Goal: Task Accomplishment & Management: Manage account settings

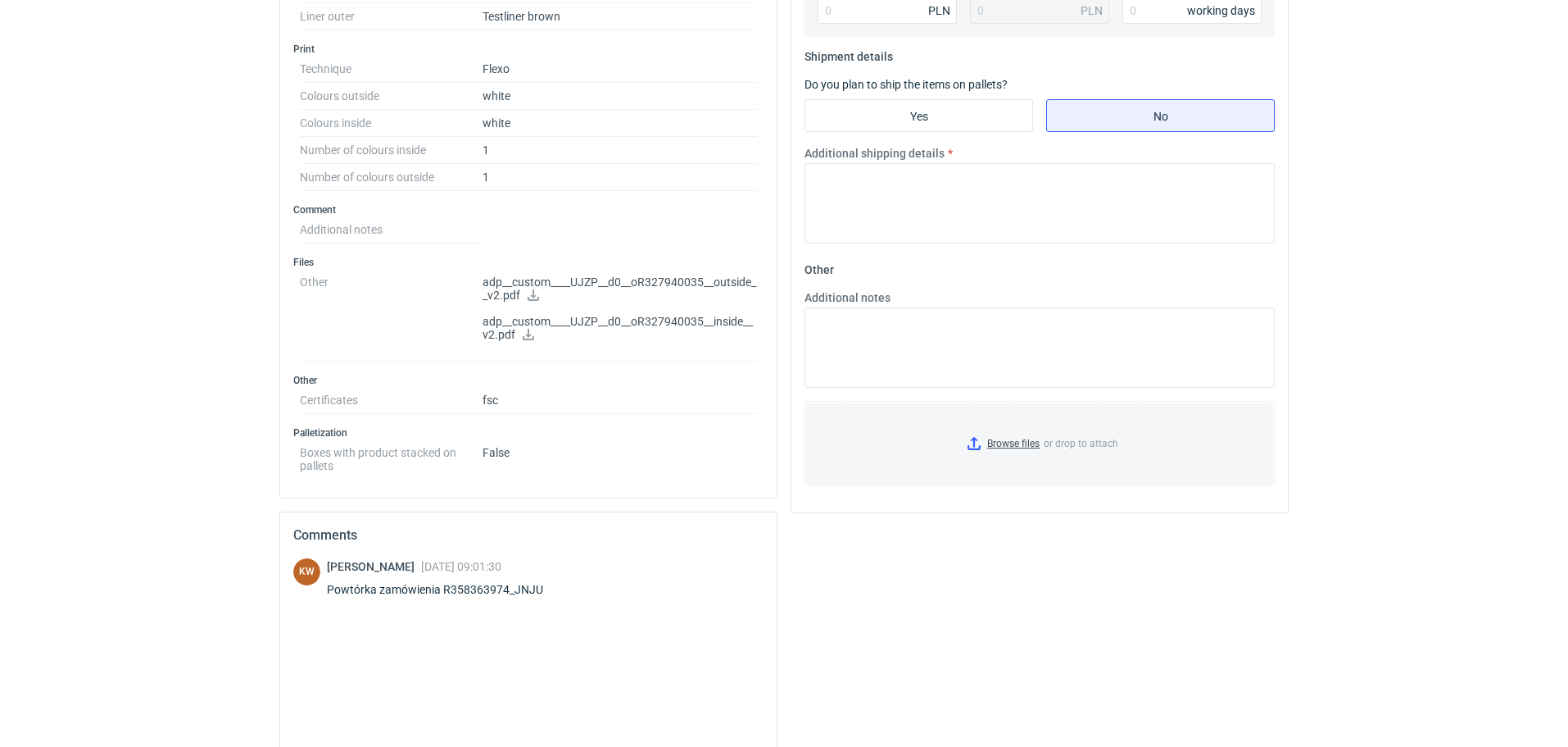
scroll to position [656, 0]
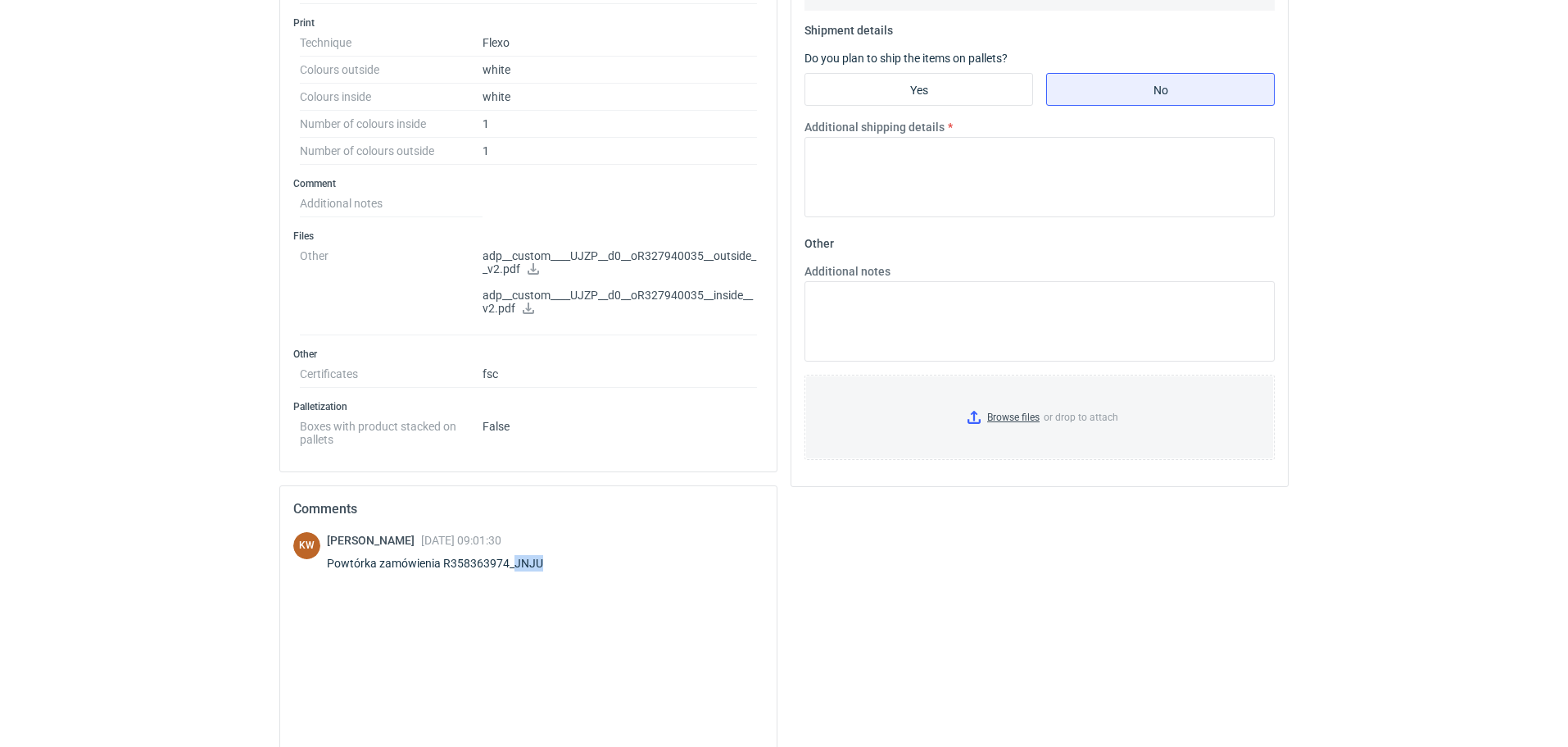
drag, startPoint x: 512, startPoint y: 561, endPoint x: 541, endPoint y: 572, distance: 31.0
click at [541, 572] on div "[PERSON_NAME] [DATE] 09:01:30 Powtórka zamówienia R358363974_JNJU" at bounding box center [445, 555] width 236 height 46
copy div "JNJU"
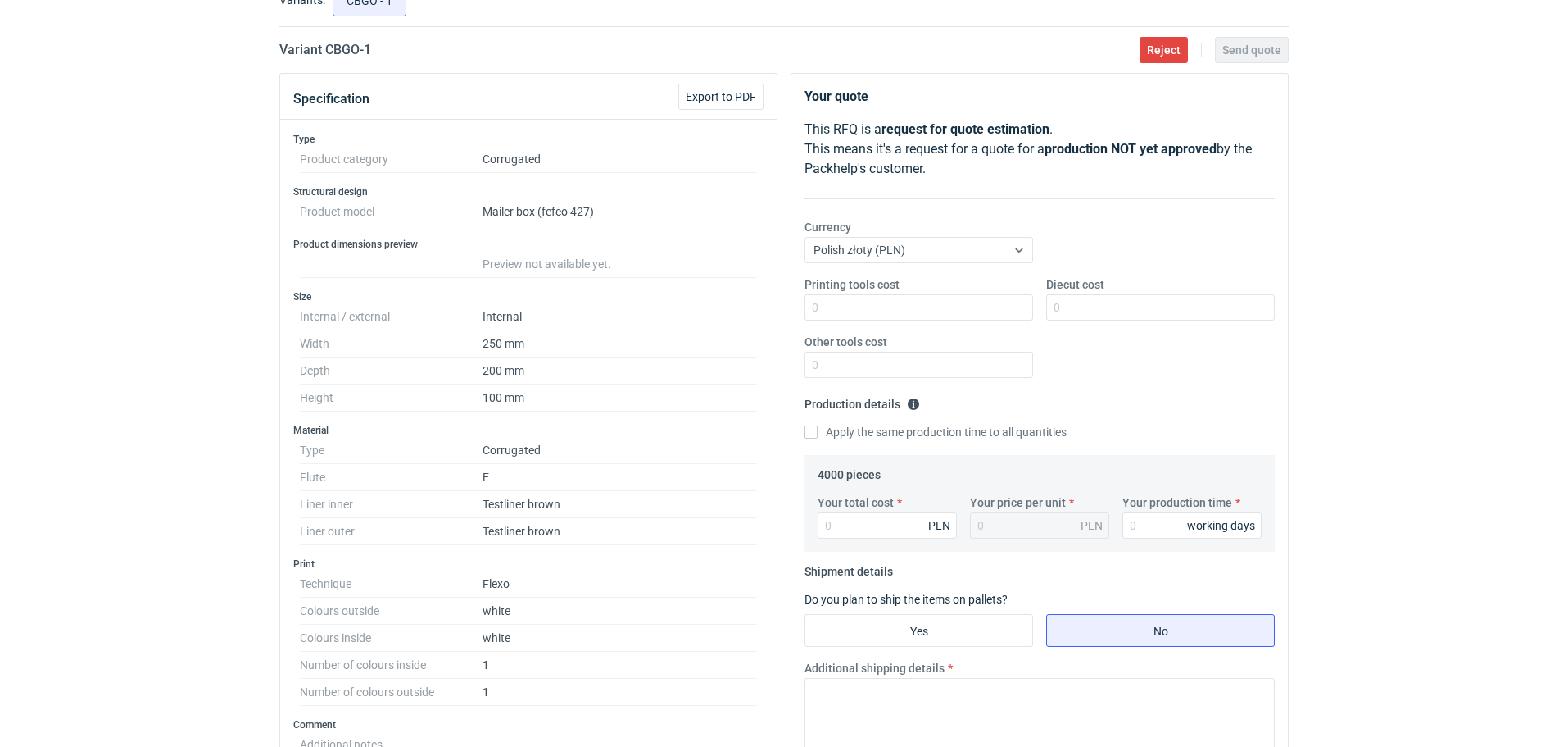
scroll to position [0, 0]
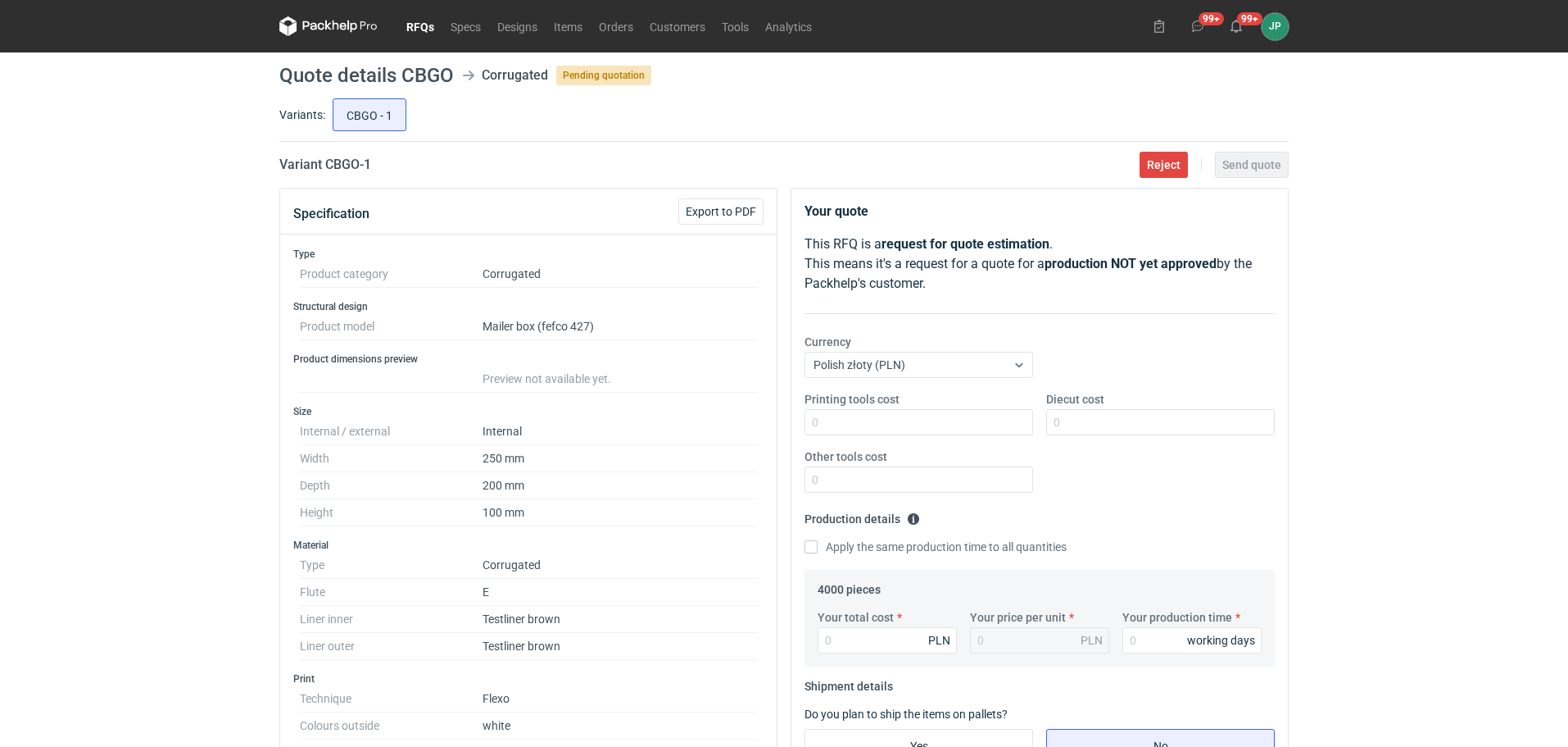
click at [1441, 536] on div "RFQs Specs Designs Items Orders Customers Tools Analytics 99+ 99+ JP [PERSON_NA…" at bounding box center [784, 374] width 1568 height 747
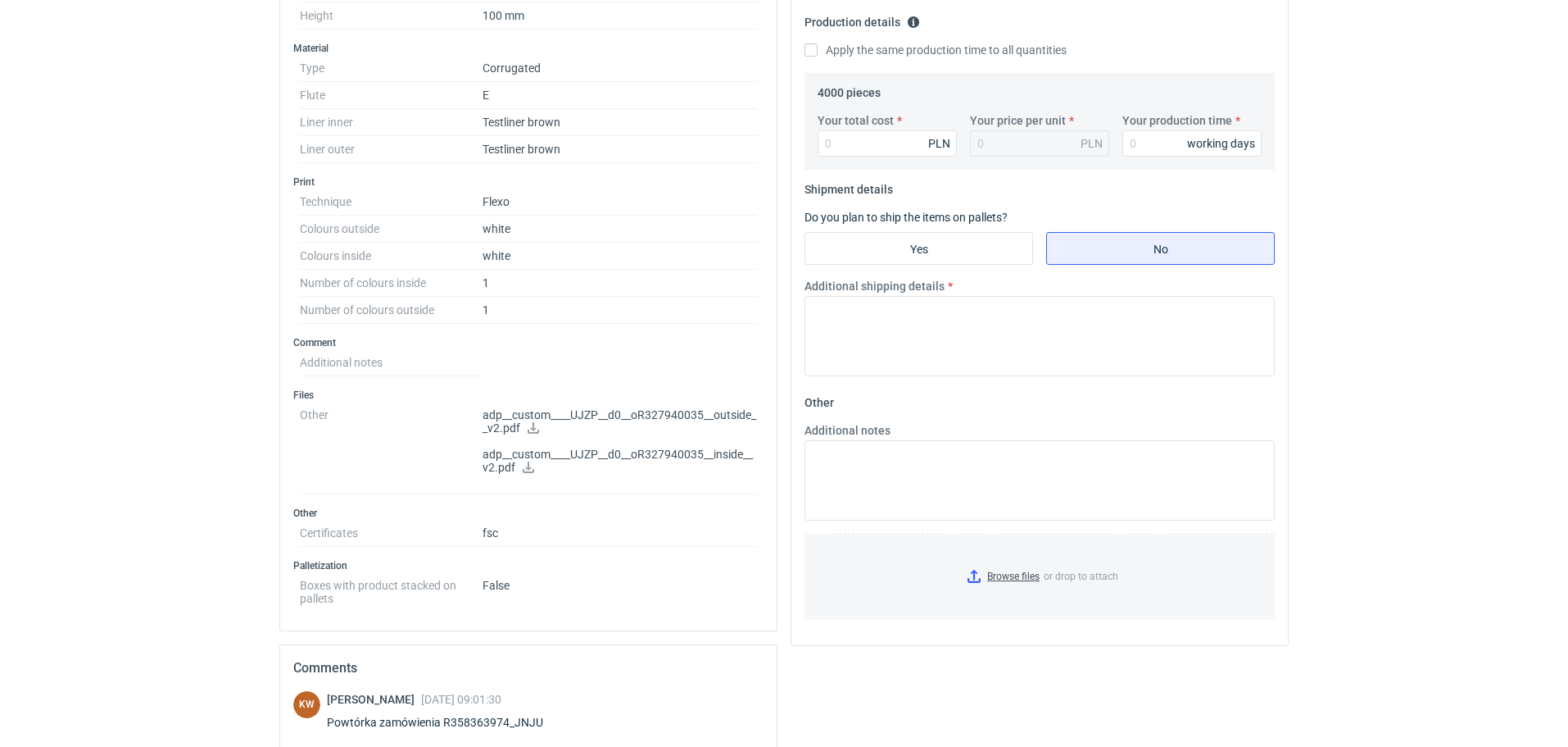
scroll to position [788, 0]
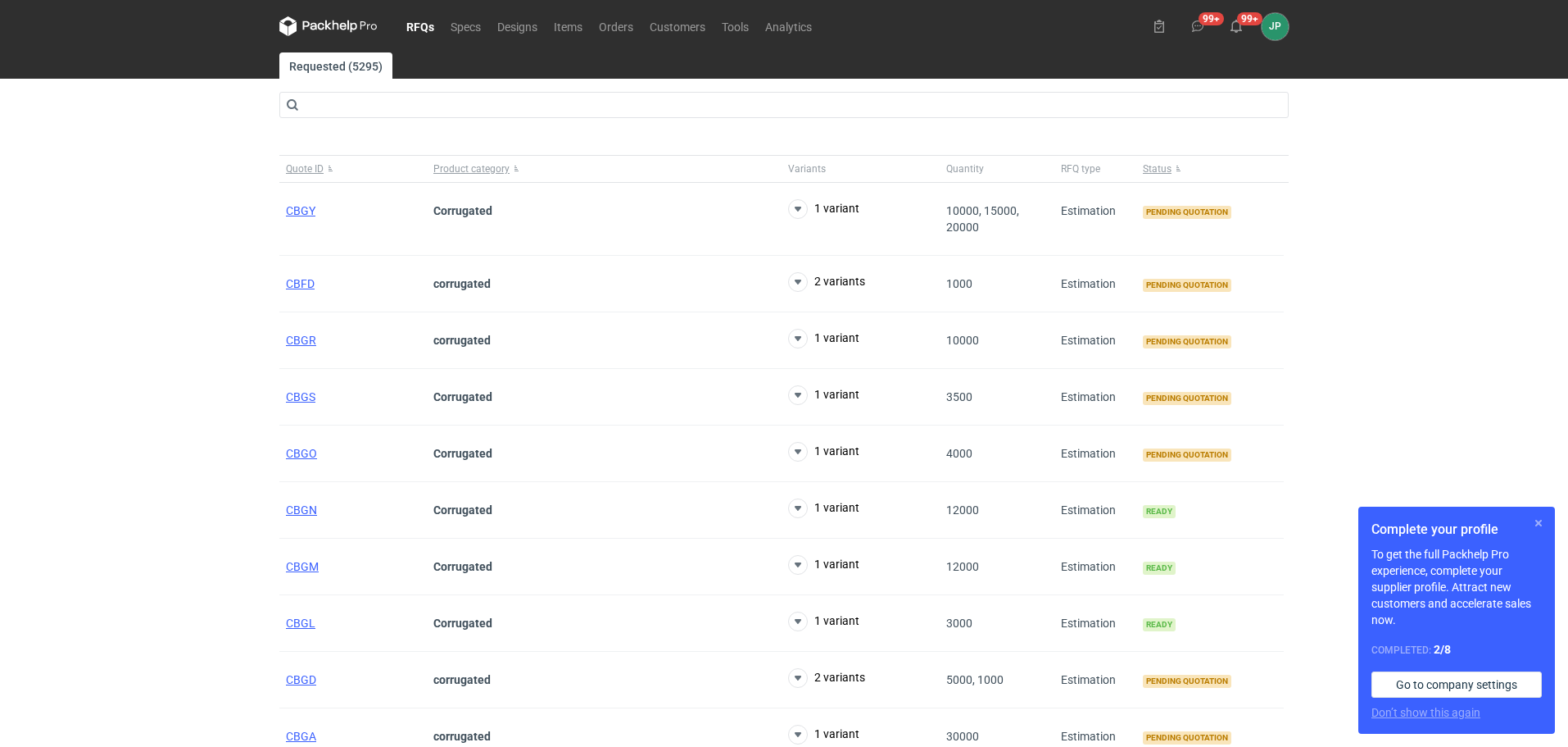
click at [1543, 523] on button "button" at bounding box center [1539, 523] width 20 height 20
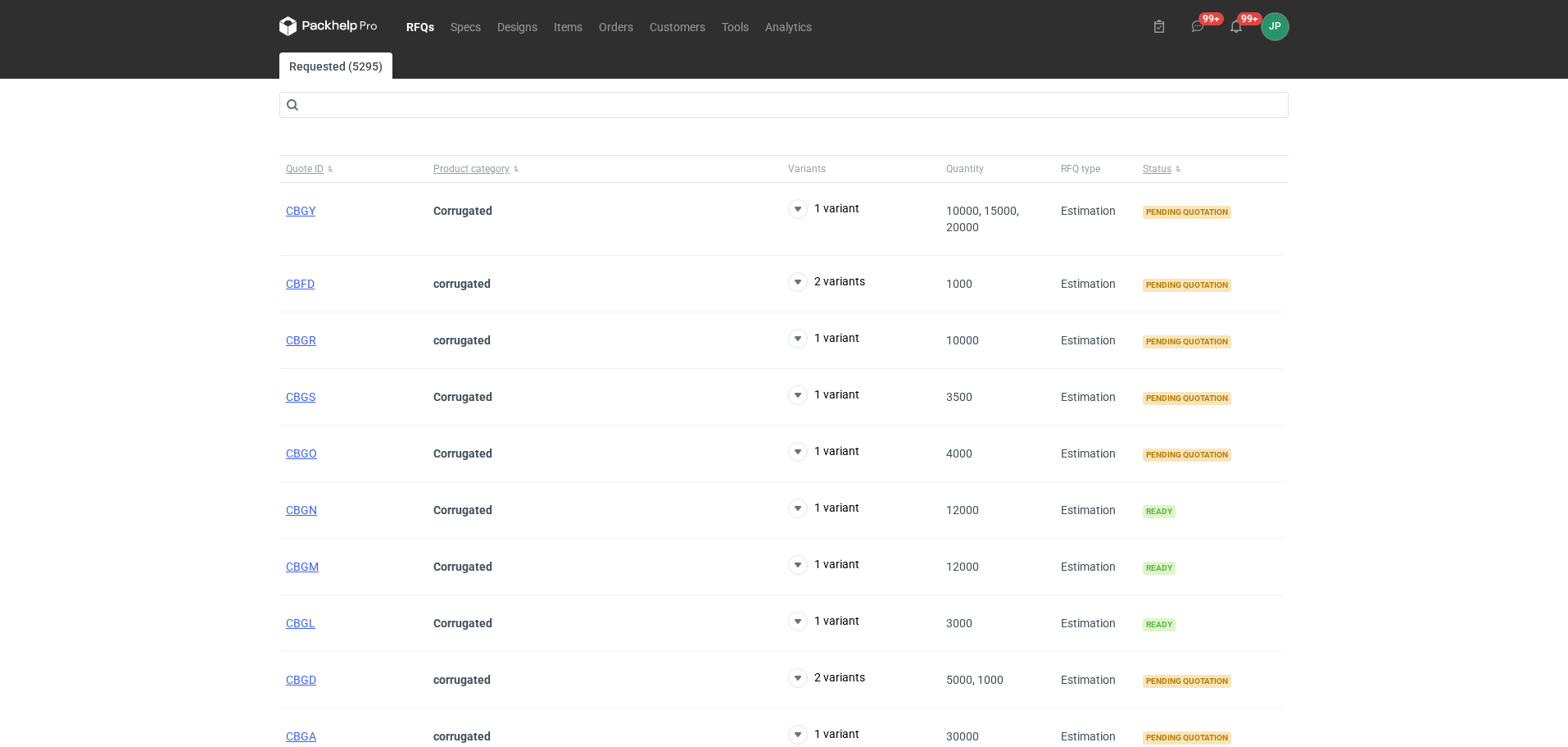
click at [9, 335] on div "RFQs Specs Designs Items Orders Customers Tools Analytics 99+ 99+ JP Justyna Po…" at bounding box center [784, 374] width 1568 height 747
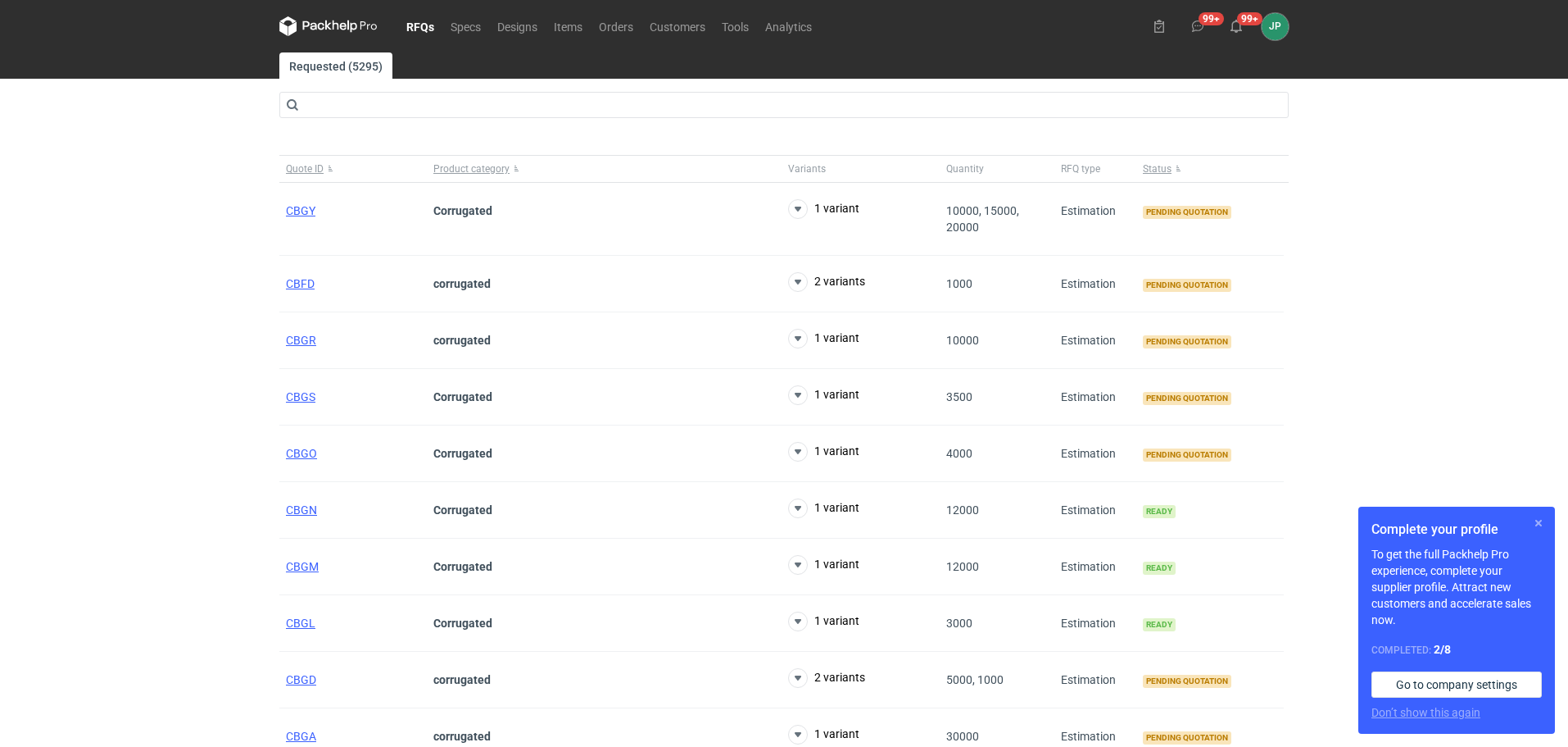
click at [1543, 522] on button "button" at bounding box center [1539, 523] width 20 height 20
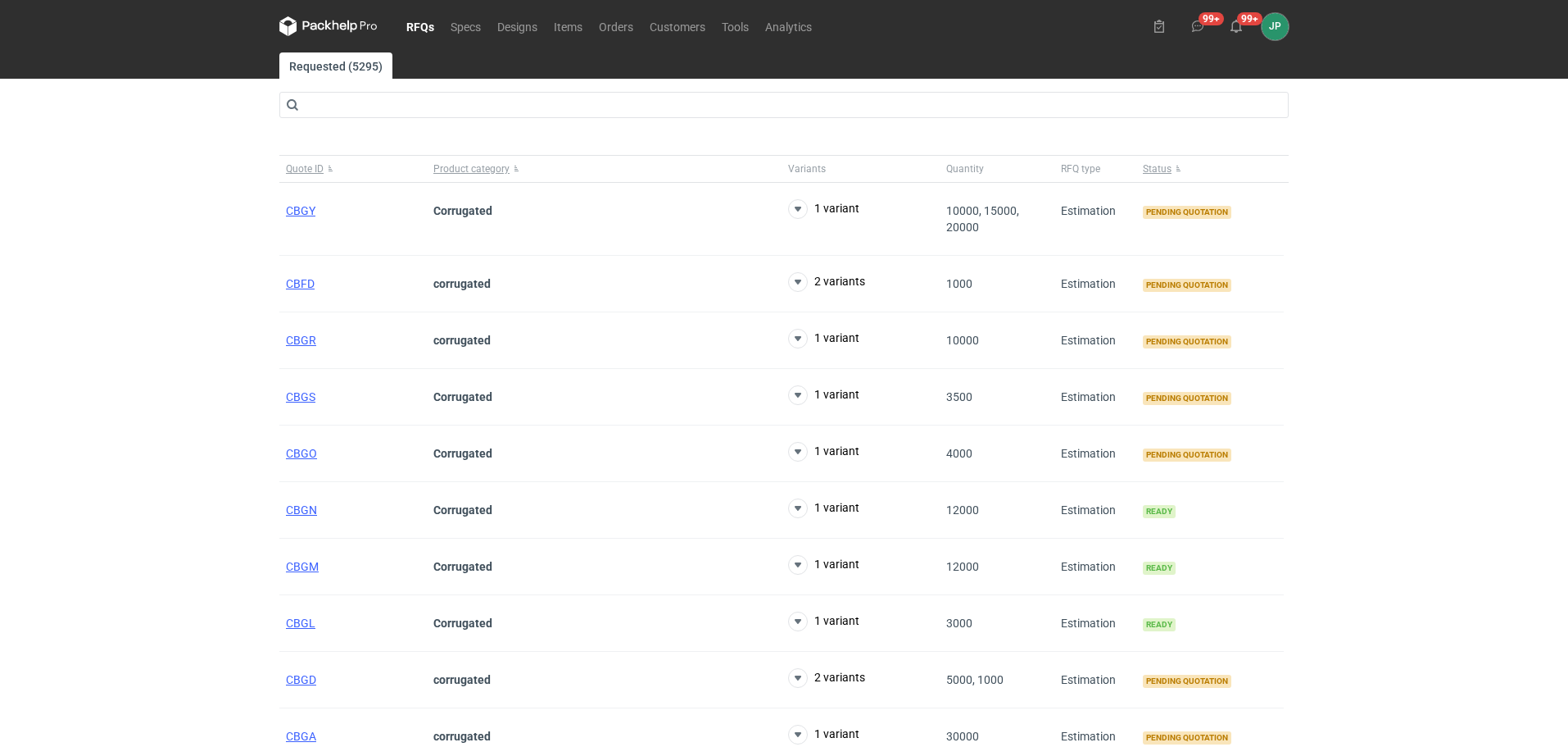
click at [11, 550] on div "RFQs Specs Designs Items Orders Customers Tools Analytics 99+ 99+ JP Justyna Po…" at bounding box center [784, 374] width 1568 height 747
click at [290, 209] on span "CBGY" at bounding box center [300, 210] width 29 height 13
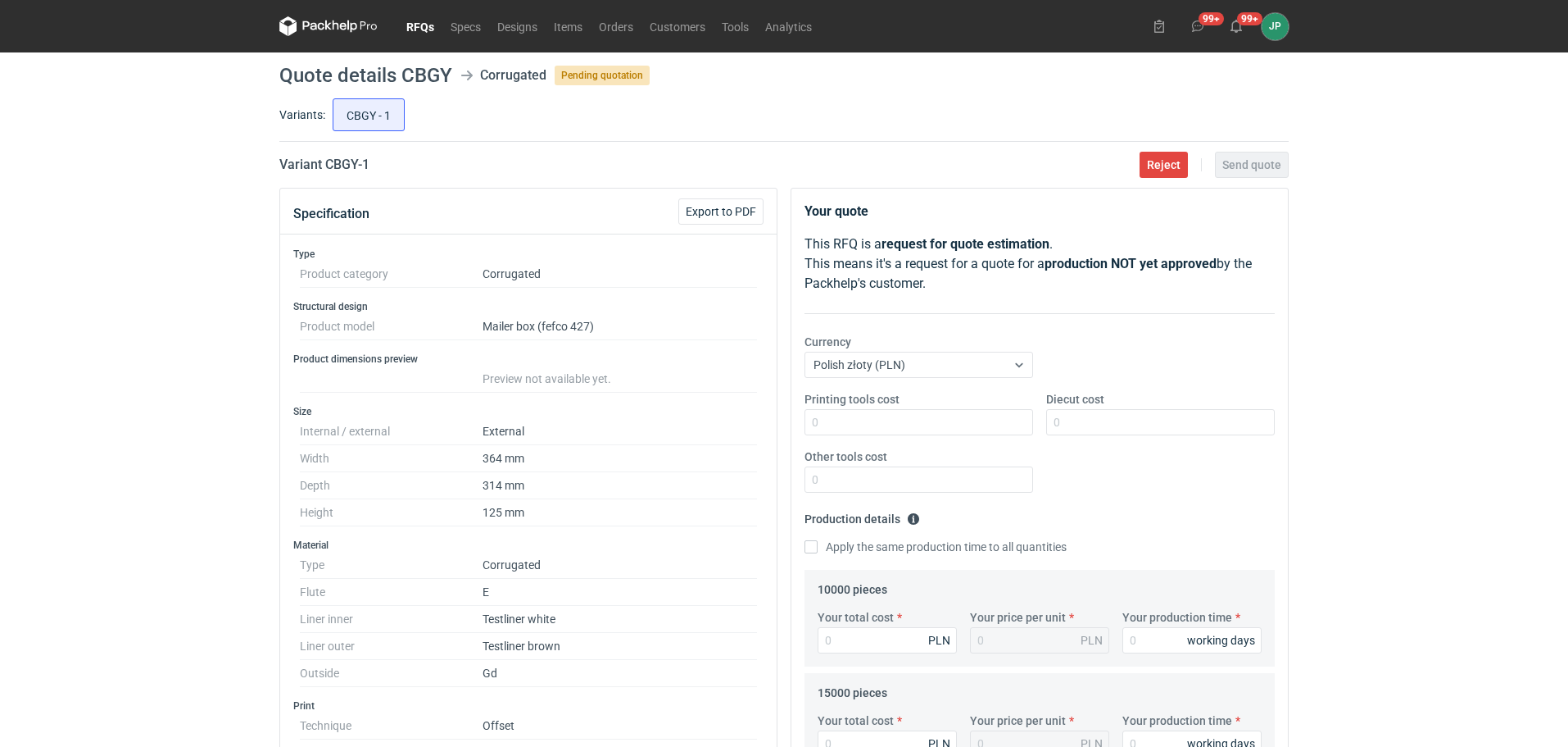
click at [436, 23] on link "RFQs" at bounding box center [420, 25] width 44 height 20
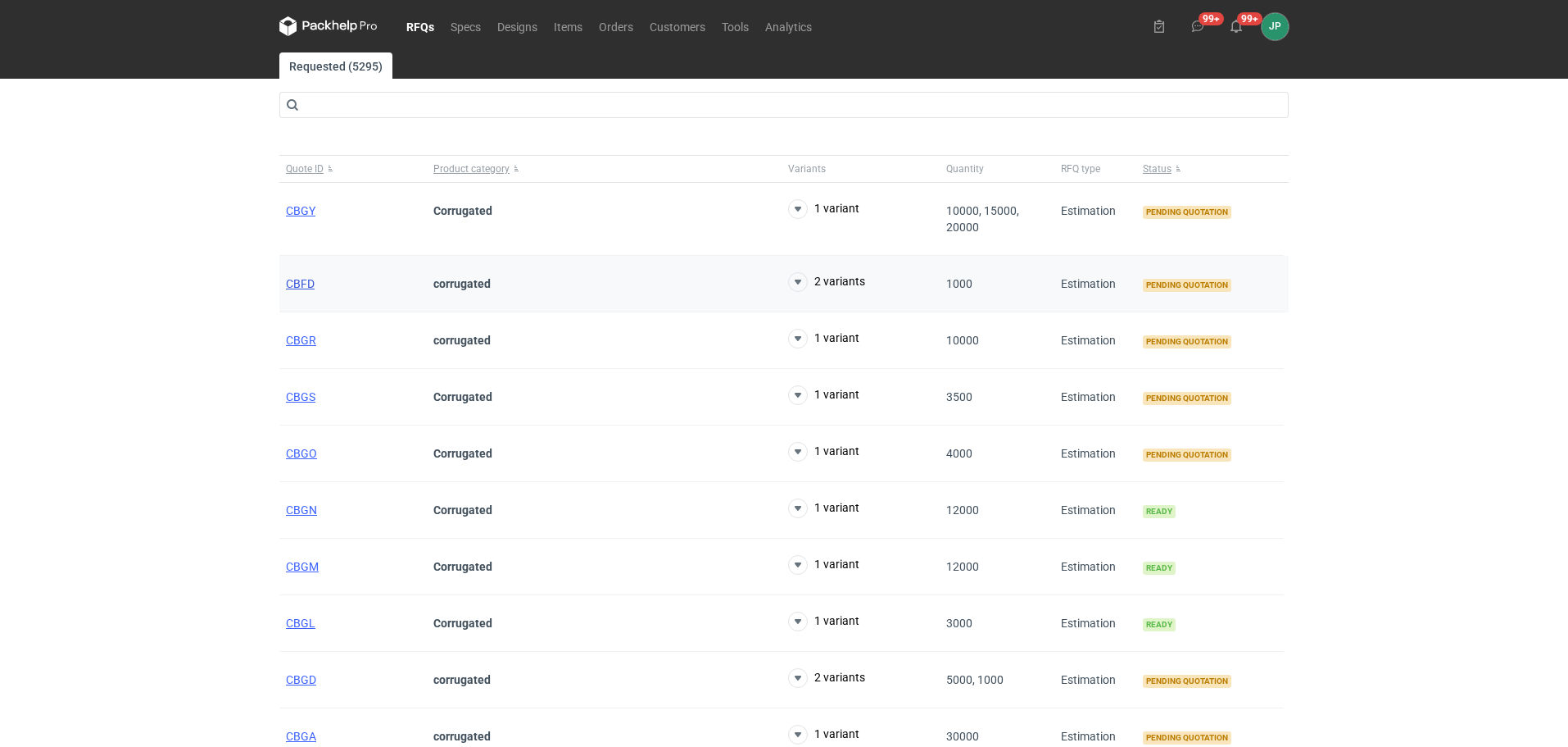
click at [296, 279] on span "CBFD" at bounding box center [300, 284] width 28 height 13
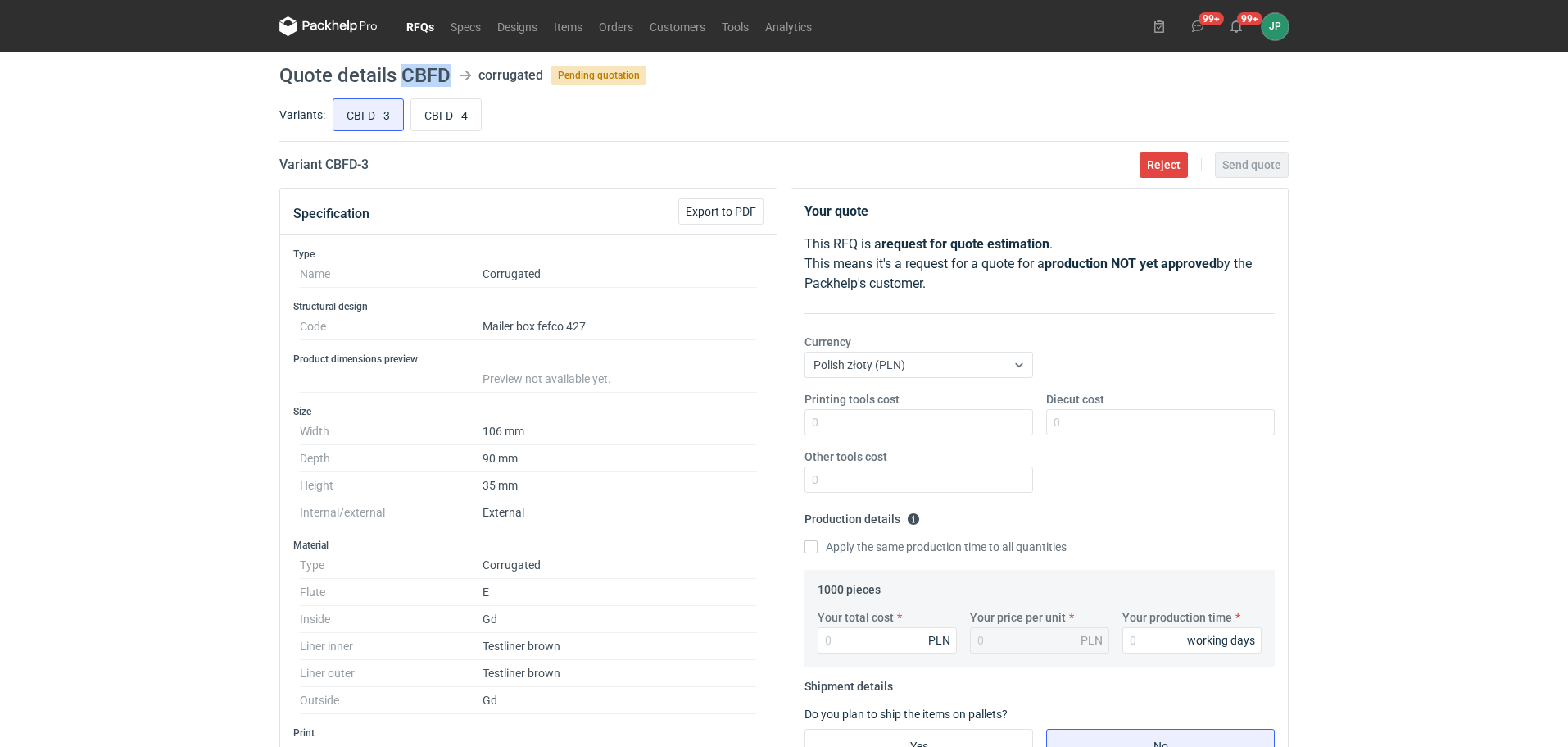
drag, startPoint x: 404, startPoint y: 75, endPoint x: 451, endPoint y: 75, distance: 47.0
click at [451, 75] on header "Quote details CBFD corrugated Pending quotation" at bounding box center [784, 75] width 1010 height 20
copy h1 "CBFD"
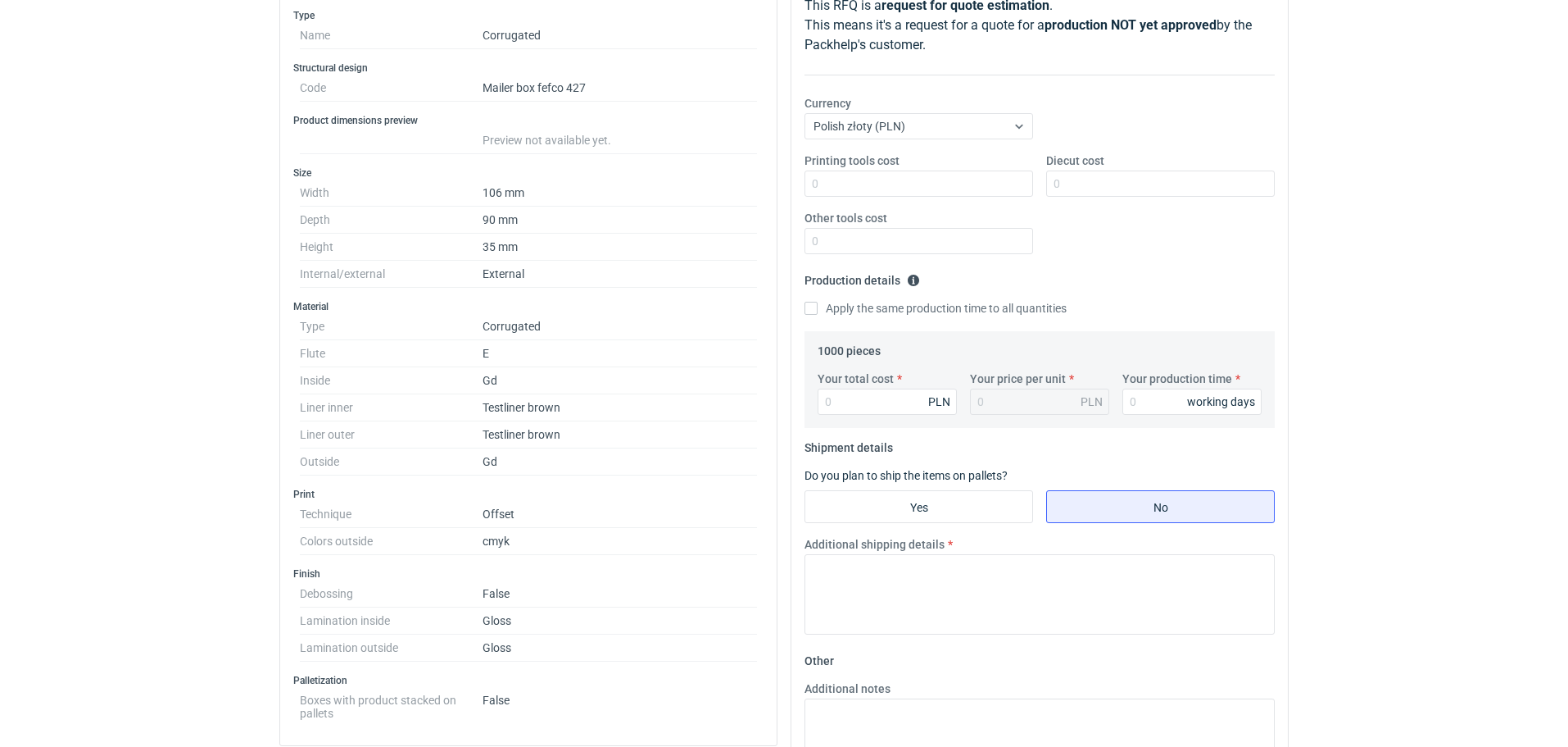
scroll to position [164, 0]
